Goal: Task Accomplishment & Management: Manage account settings

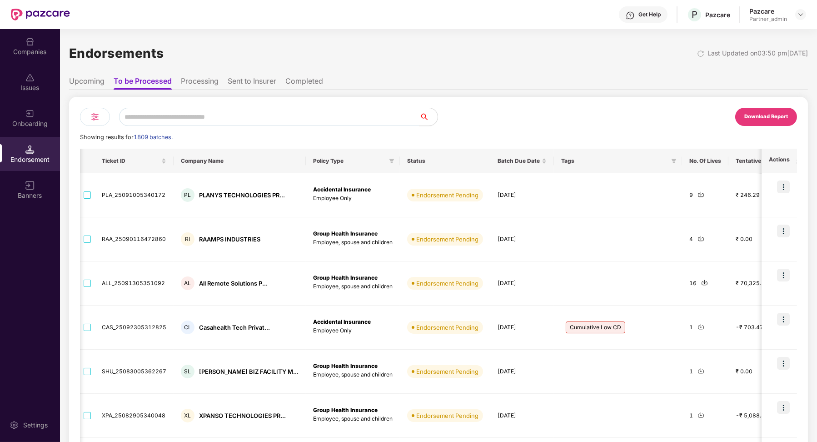
scroll to position [0, 40]
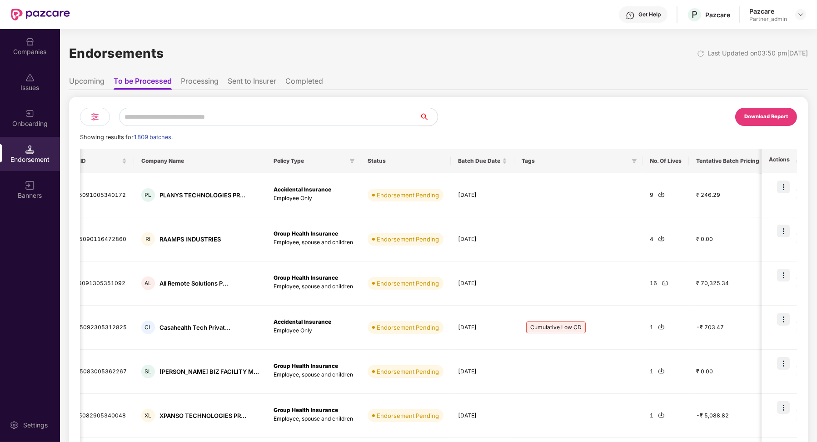
click at [27, 45] on img at bounding box center [29, 41] width 9 height 9
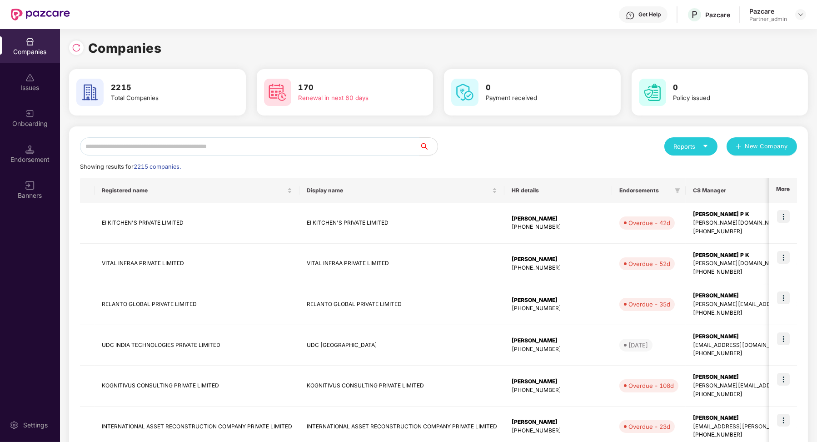
click at [135, 138] on input "text" at bounding box center [250, 146] width 340 height 18
paste input "**********"
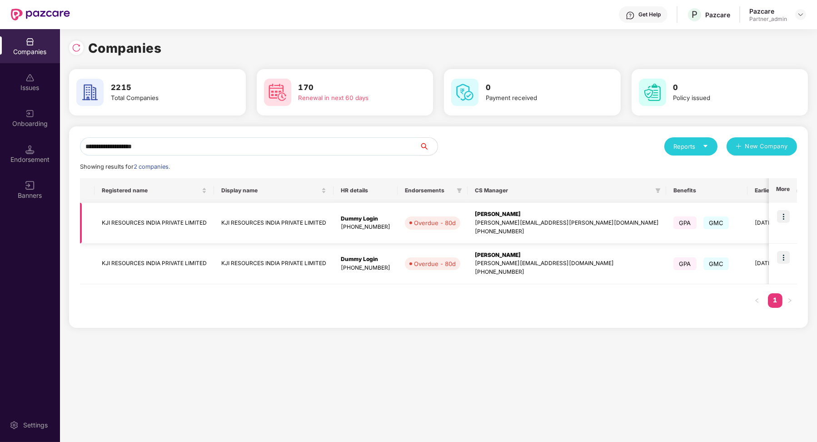
type input "**********"
click at [786, 215] on img at bounding box center [783, 216] width 13 height 13
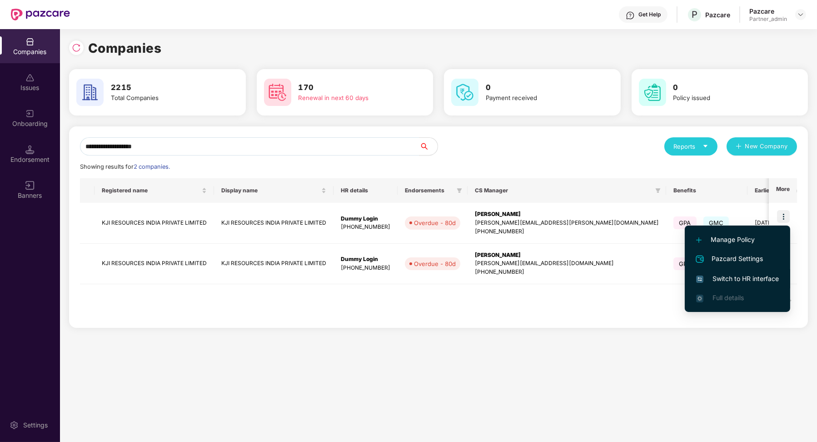
click at [771, 274] on span "Switch to HR interface" at bounding box center [737, 279] width 83 height 10
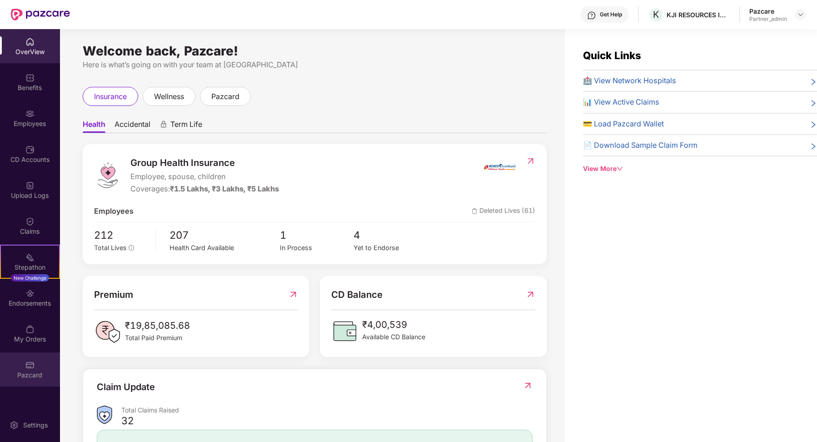
click at [34, 367] on img at bounding box center [29, 364] width 9 height 9
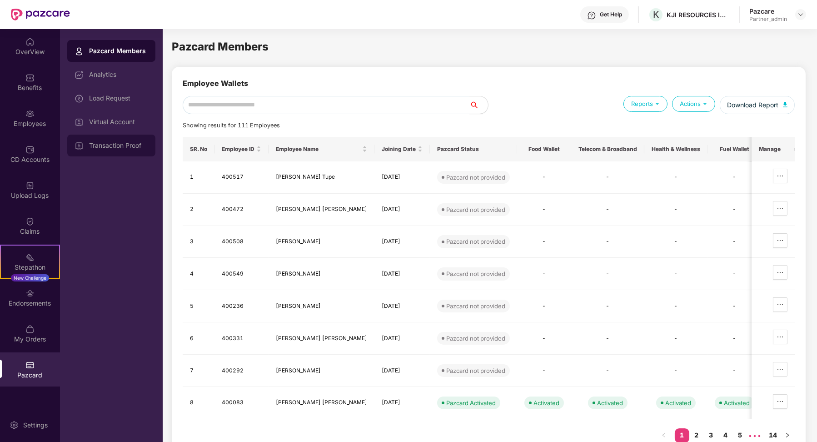
click at [138, 146] on div "Transaction Proof" at bounding box center [118, 145] width 59 height 7
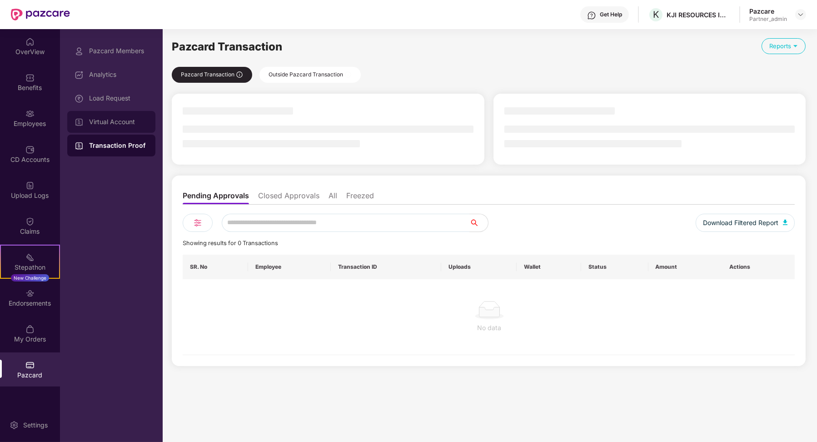
click at [138, 116] on div "Virtual Account" at bounding box center [111, 122] width 88 height 22
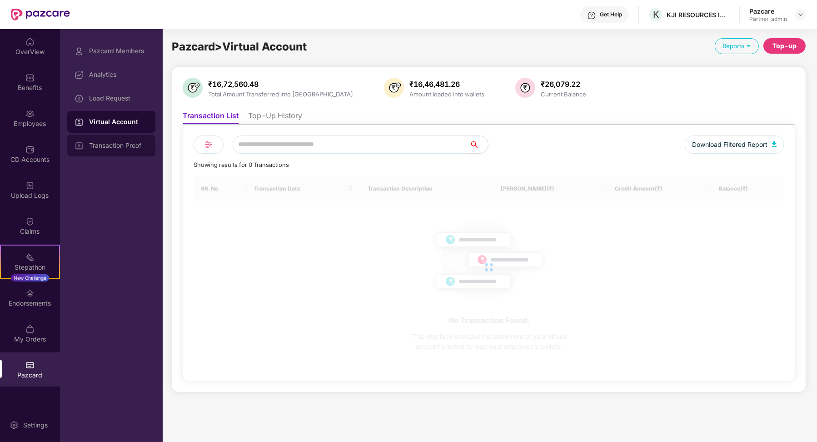
click at [136, 135] on div "Transaction Proof" at bounding box center [111, 146] width 88 height 22
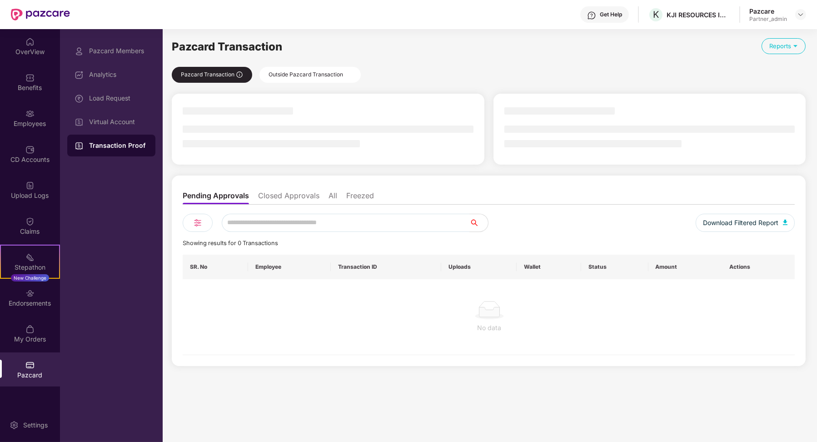
click at [295, 72] on div "Outside Pazcard Transaction" at bounding box center [310, 75] width 101 height 16
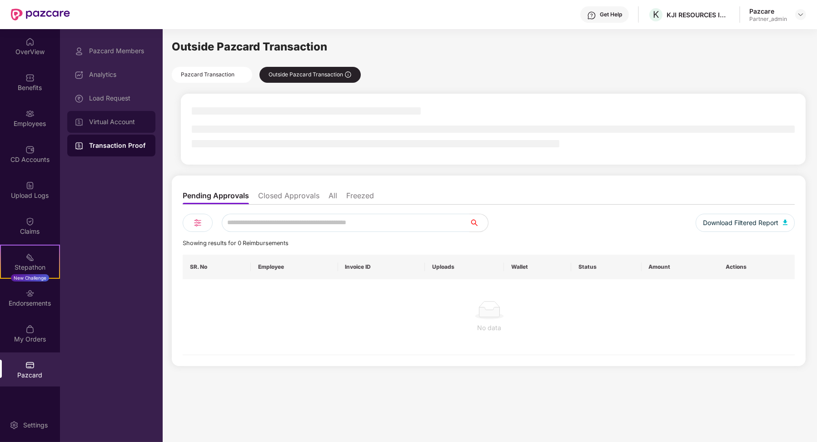
click at [122, 113] on div "Virtual Account" at bounding box center [111, 122] width 88 height 22
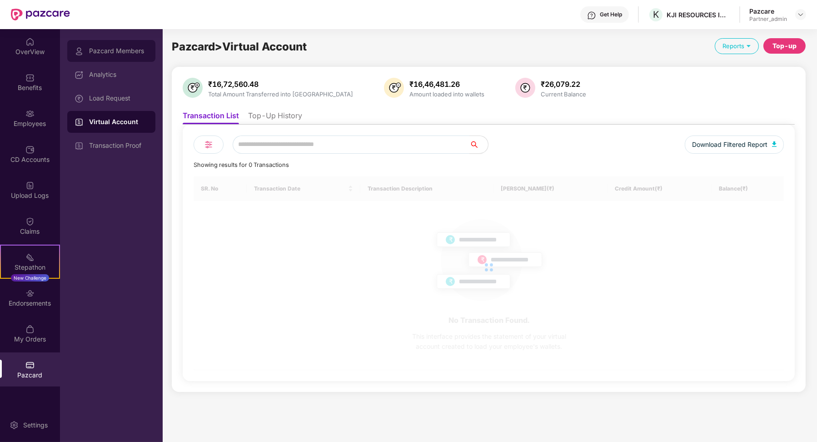
click at [122, 53] on div "Pazcard Members" at bounding box center [118, 50] width 59 height 7
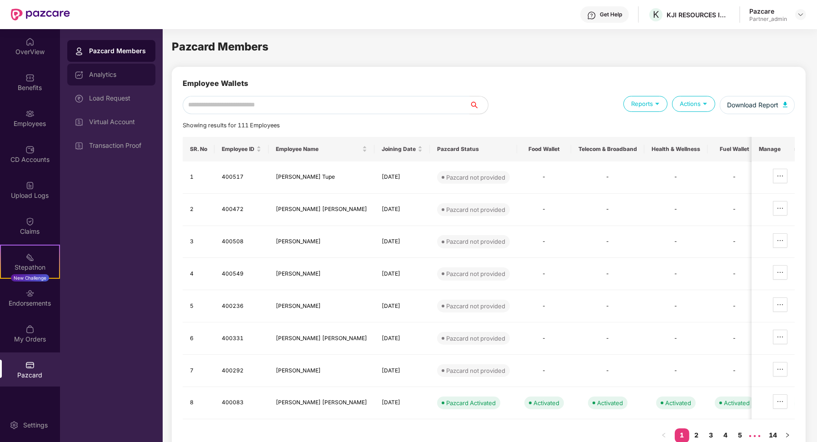
click at [116, 82] on div "Analytics" at bounding box center [111, 75] width 88 height 22
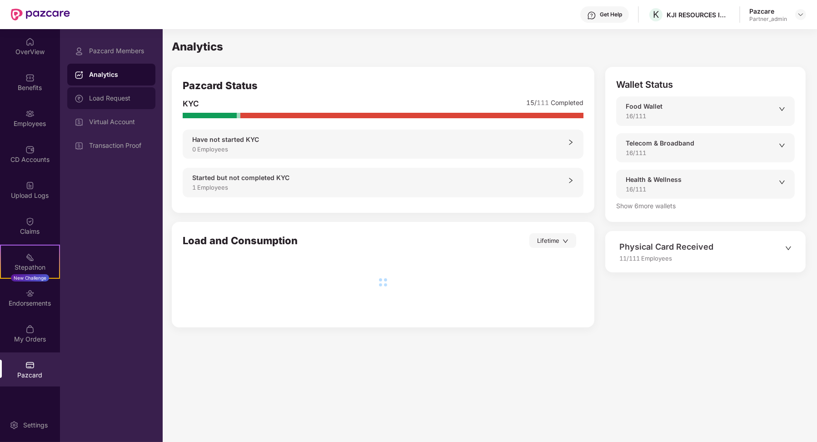
click at [124, 105] on div "Load Request" at bounding box center [111, 98] width 88 height 22
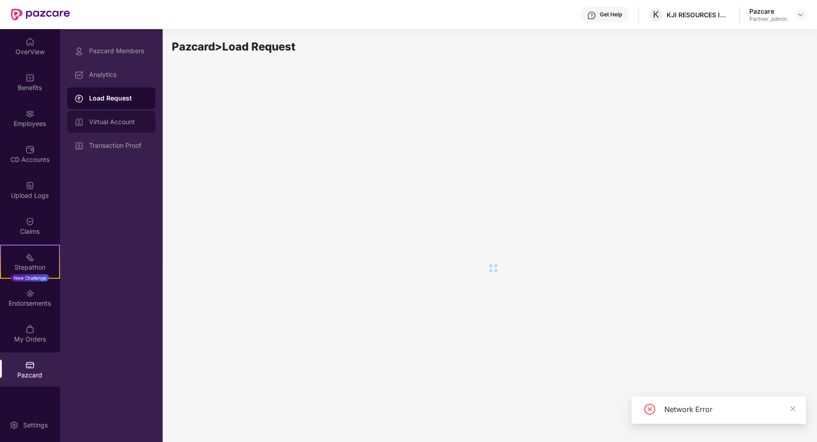
click at [116, 127] on div "Virtual Account" at bounding box center [111, 122] width 88 height 22
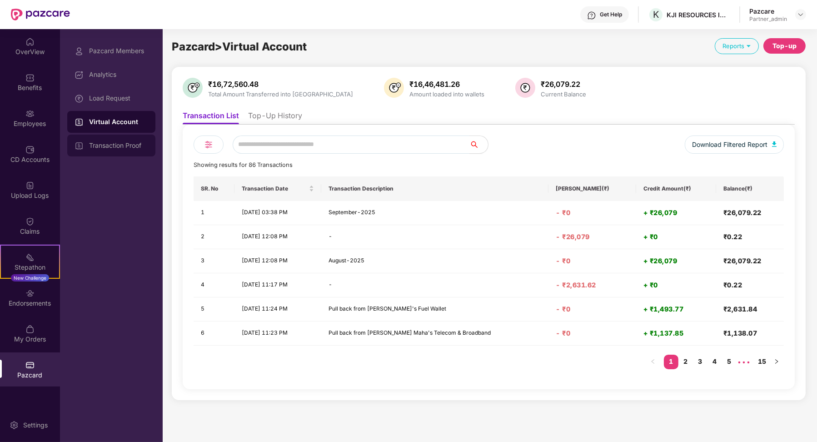
click at [131, 138] on div "Transaction Proof" at bounding box center [111, 146] width 88 height 22
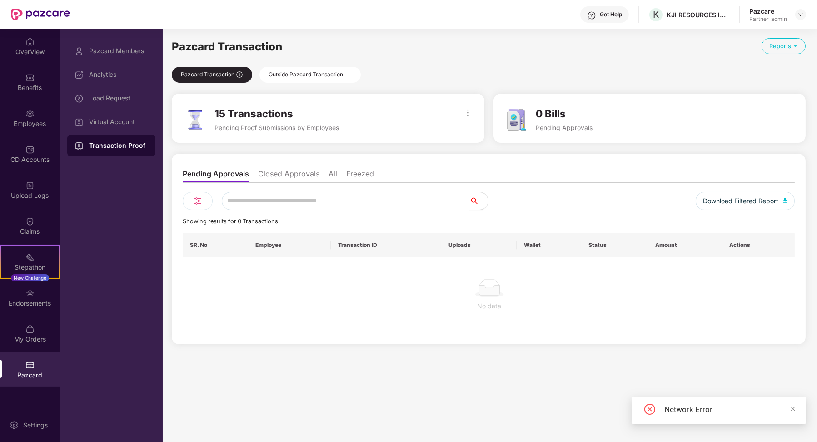
click at [288, 180] on li "Closed Approvals" at bounding box center [288, 175] width 61 height 13
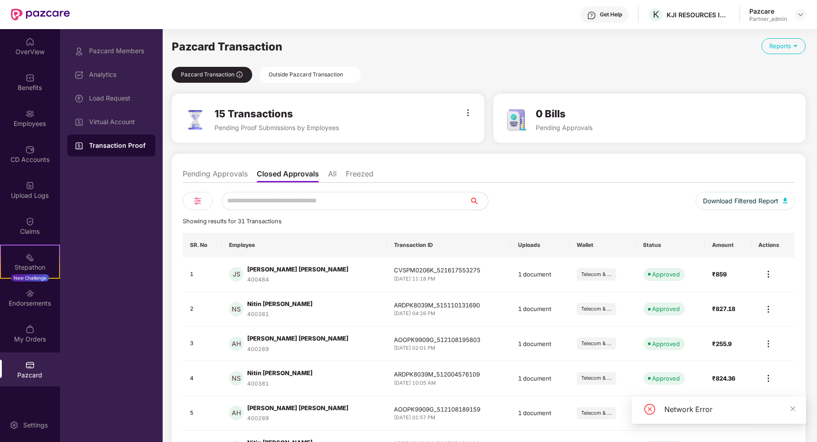
click at [332, 177] on li "All" at bounding box center [332, 175] width 9 height 13
click at [224, 173] on li "Pending Approvals" at bounding box center [215, 175] width 65 height 13
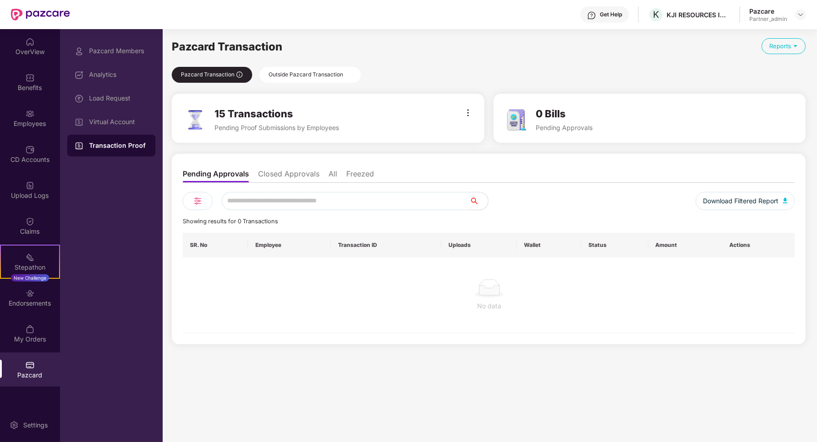
click at [298, 87] on div "Pazcard Transaction Reports Pazcard Transaction Outside Pazcard Transaction 15 …" at bounding box center [489, 234] width 634 height 392
click at [298, 77] on div "Outside Pazcard Transaction" at bounding box center [310, 75] width 101 height 16
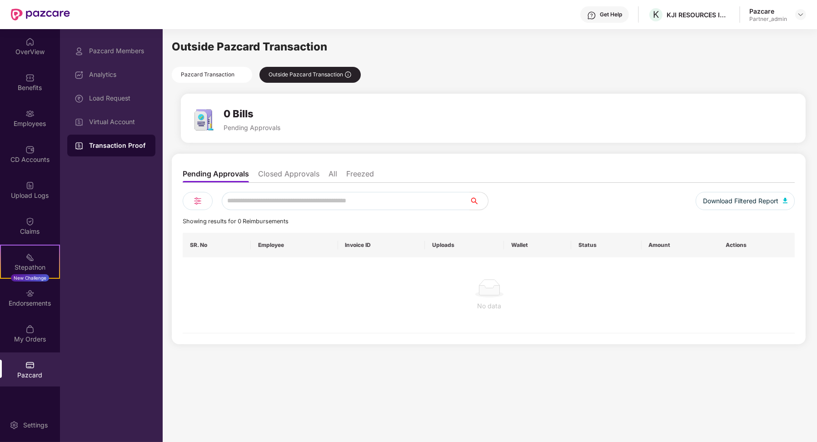
click at [218, 77] on div "Pazcard Transaction" at bounding box center [212, 75] width 80 height 16
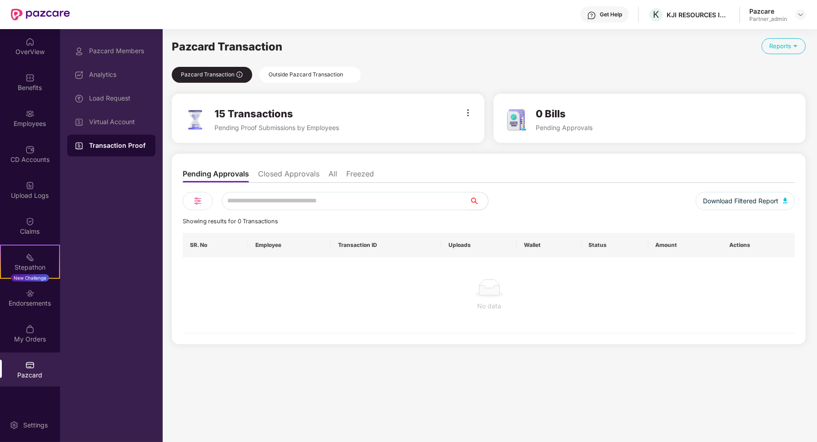
click at [279, 177] on li "Closed Approvals" at bounding box center [288, 175] width 61 height 13
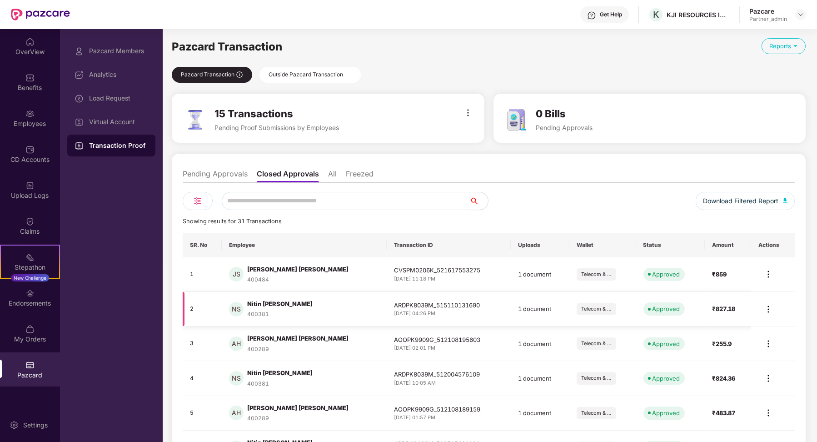
scroll to position [65, 0]
